Goal: Information Seeking & Learning: Learn about a topic

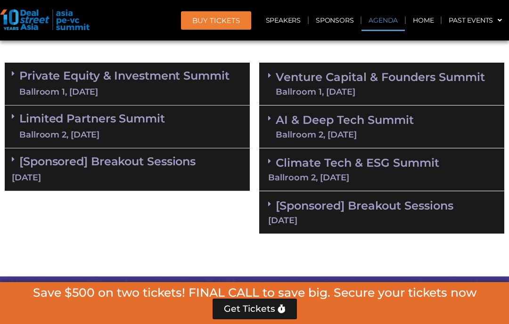
click at [299, 89] on div "Ballroom 1, [DATE]" at bounding box center [380, 92] width 209 height 8
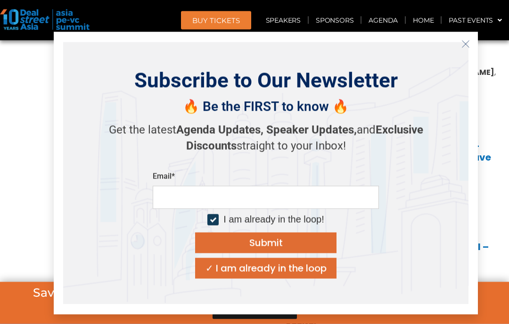
scroll to position [790, 0]
click at [213, 279] on button "✓ I am already in the loop" at bounding box center [265, 268] width 141 height 21
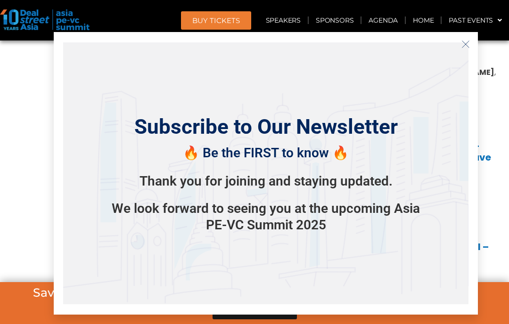
click at [469, 49] on icon "Close" at bounding box center [466, 44] width 8 height 8
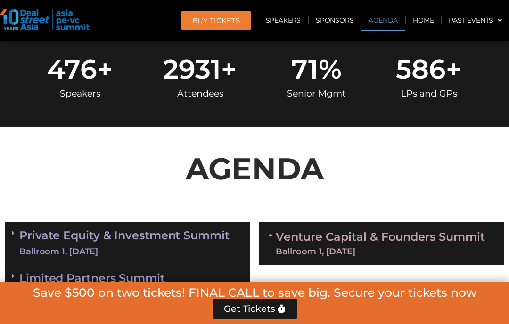
scroll to position [410, 0]
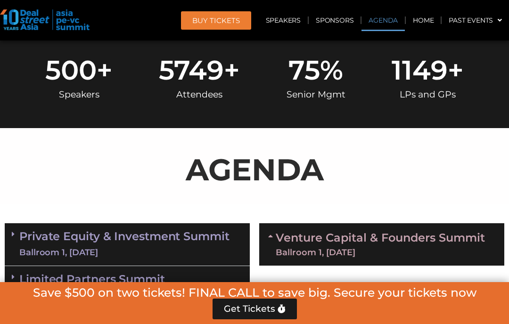
click at [267, 244] on div "Venture Capital & Founders​ Summit Ballroom 1, [DATE]" at bounding box center [381, 244] width 245 height 42
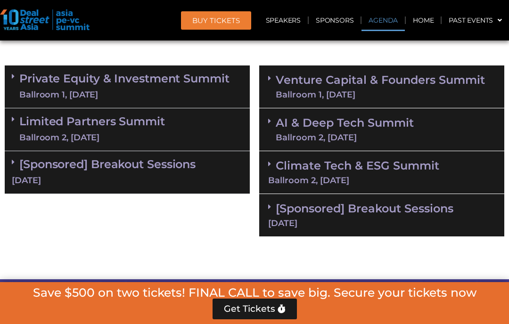
scroll to position [569, 0]
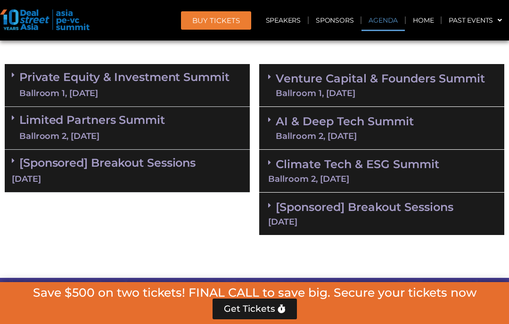
click at [289, 132] on div "Ballroom 2, [DATE]" at bounding box center [345, 136] width 138 height 8
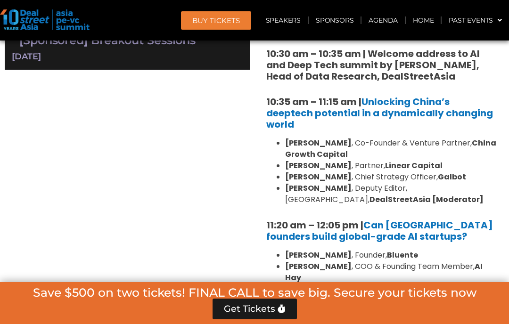
scroll to position [696, 0]
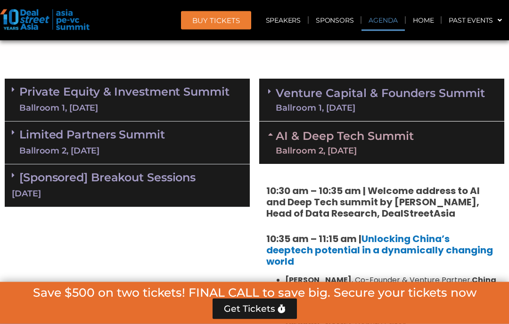
click at [271, 136] on span at bounding box center [272, 143] width 8 height 25
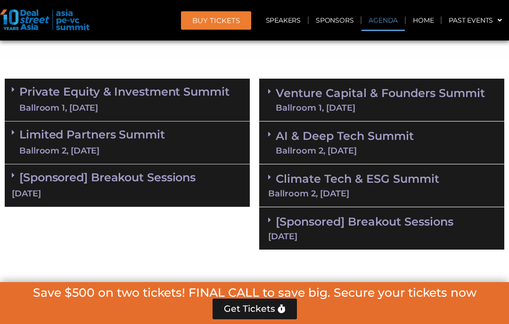
click at [265, 94] on div "Venture Capital & Founders​ Summit Ballroom 1, [DATE]" at bounding box center [381, 100] width 245 height 43
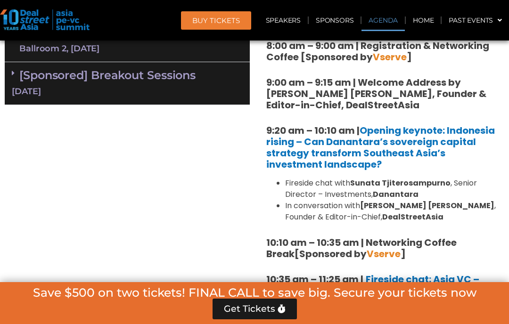
scroll to position [666, 0]
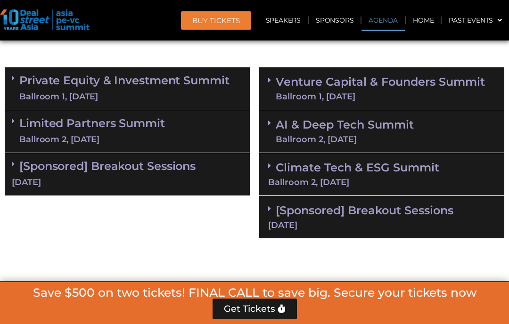
scroll to position [566, 0]
click at [268, 125] on span at bounding box center [272, 131] width 8 height 25
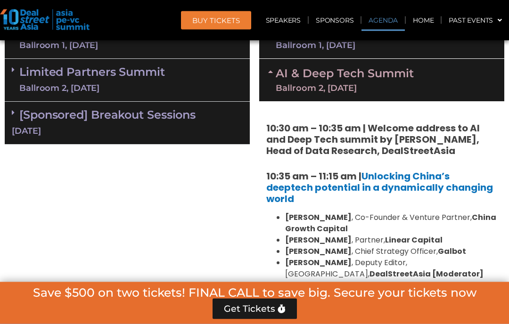
scroll to position [616, 0]
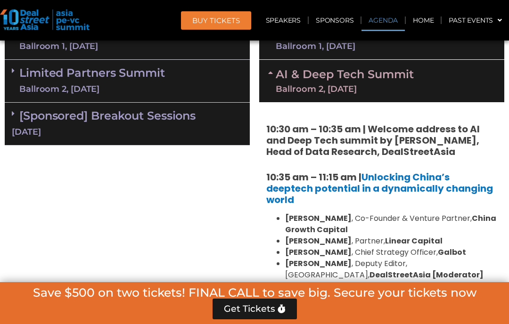
click at [272, 69] on icon at bounding box center [272, 73] width 8 height 8
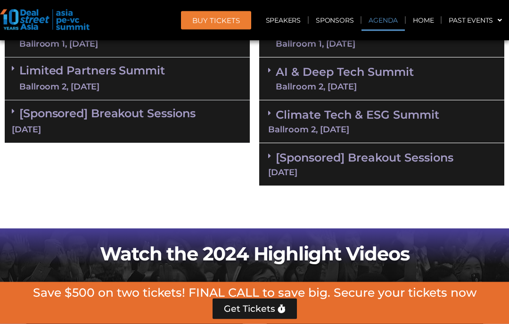
scroll to position [619, 0]
click at [430, 117] on link "Climate Tech & ESG Summit Ballroom 2, [DATE]" at bounding box center [381, 121] width 227 height 26
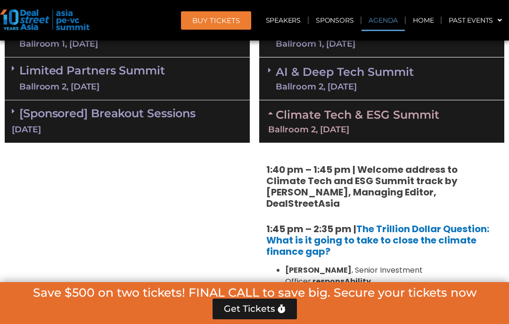
click at [271, 116] on div "Climate Tech & ESG Summit Ballroom 2, [DATE]" at bounding box center [381, 121] width 245 height 42
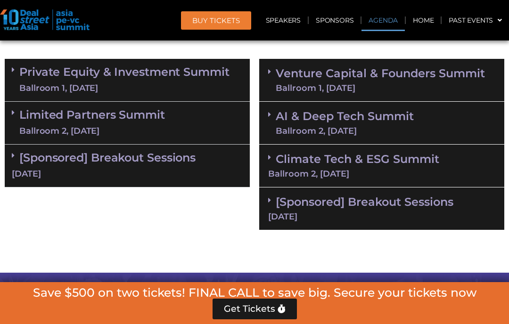
scroll to position [573, 0]
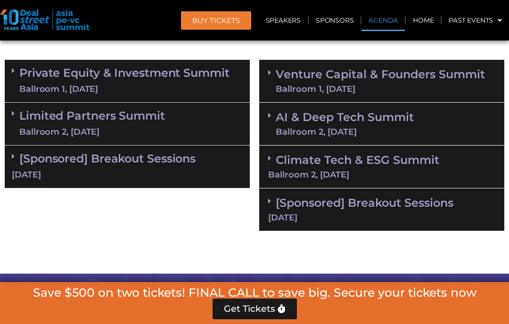
click at [375, 78] on link "Venture Capital & Founders​ Summit Ballroom 1, [DATE]" at bounding box center [380, 81] width 209 height 25
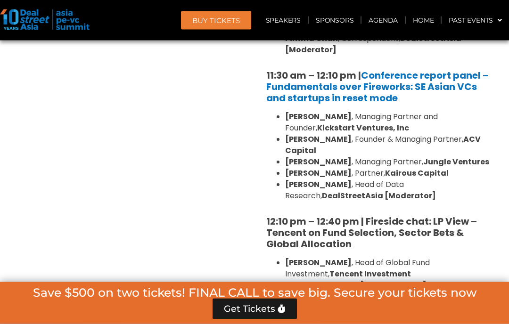
scroll to position [958, 0]
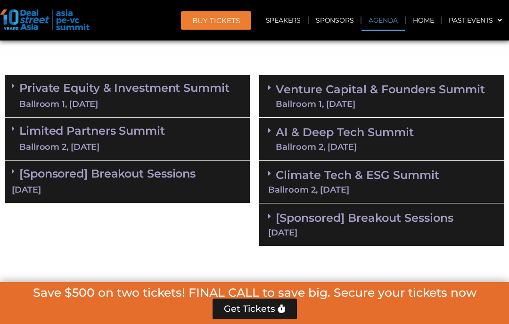
click at [295, 132] on link "AI & Deep Tech Summit Ballroom 2, [DATE]" at bounding box center [345, 139] width 138 height 25
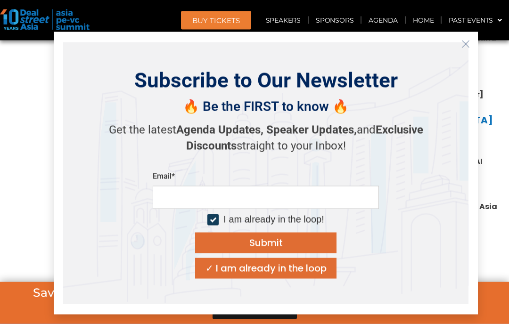
scroll to position [797, 0]
click at [262, 279] on button "✓ I am already in the loop" at bounding box center [265, 268] width 141 height 21
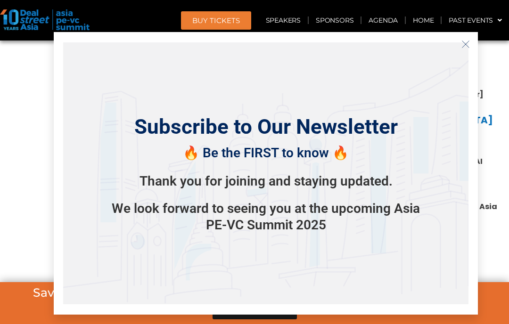
click at [461, 52] on button "Close" at bounding box center [465, 44] width 15 height 15
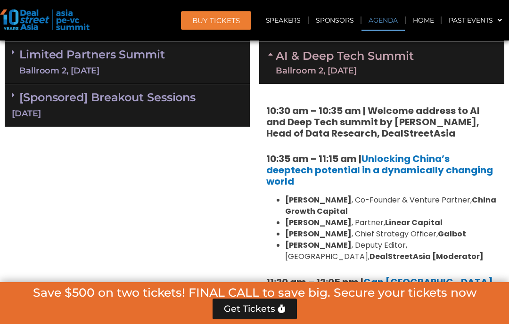
scroll to position [626, 0]
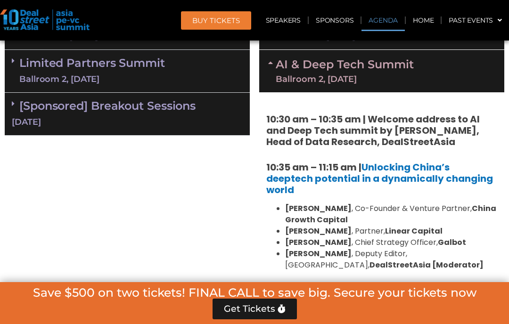
click at [273, 62] on icon at bounding box center [272, 63] width 8 height 8
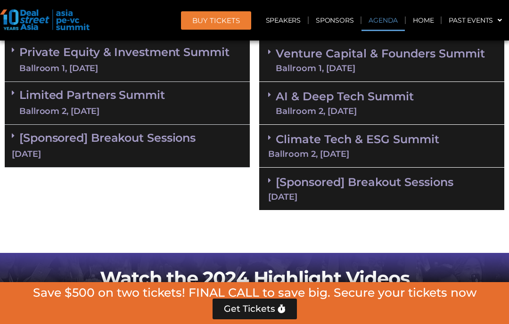
scroll to position [524, 0]
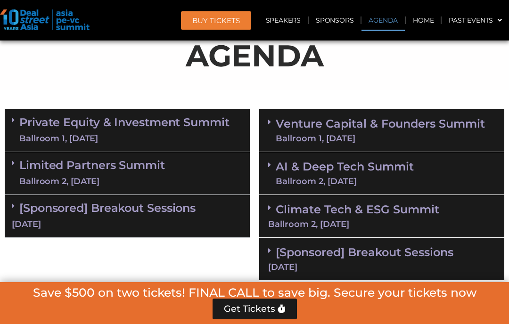
click at [353, 129] on link "Venture Capital & Founders​ Summit Ballroom 1, [DATE]" at bounding box center [380, 130] width 209 height 25
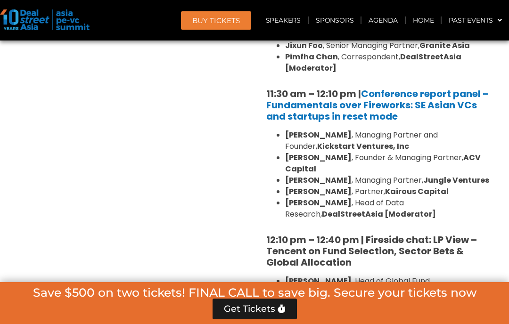
scroll to position [963, 0]
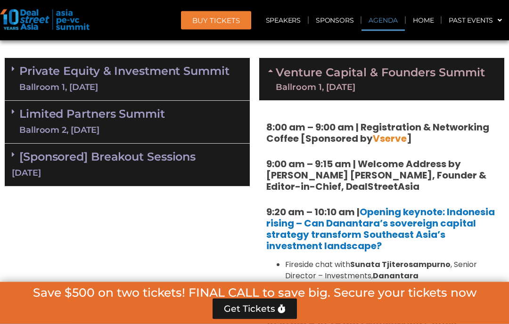
click at [274, 67] on icon at bounding box center [272, 71] width 8 height 8
